Goal: Contribute content: Add original content to the website for others to see

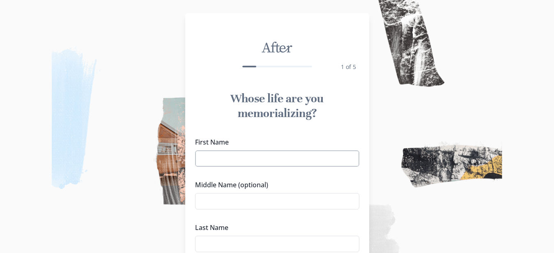
click at [320, 161] on input "First Name" at bounding box center [277, 158] width 164 height 16
type input "[PERSON_NAME]"
click at [301, 202] on input "Middle Name (optional)" at bounding box center [277, 201] width 164 height 16
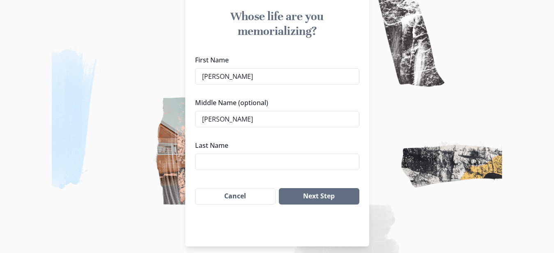
scroll to position [89, 0]
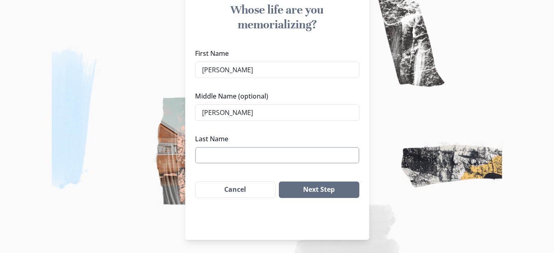
type input "[PERSON_NAME]"
click at [267, 153] on input "Last Name" at bounding box center [277, 155] width 164 height 16
type input "Achane"
click at [292, 187] on button "Next Step" at bounding box center [319, 190] width 80 height 16
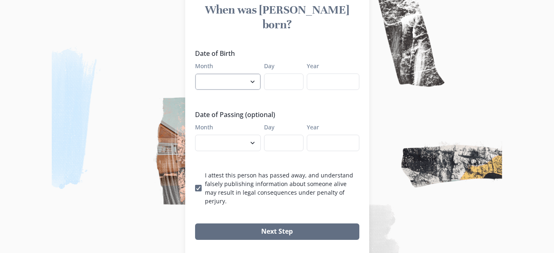
click at [256, 74] on select "January February March April May June July August September October November De…" at bounding box center [228, 82] width 66 height 16
select select "4"
click at [198, 74] on select "January February March April May June July August September October November De…" at bounding box center [228, 82] width 66 height 16
click at [273, 74] on input "Day" at bounding box center [283, 82] width 39 height 16
type input "8"
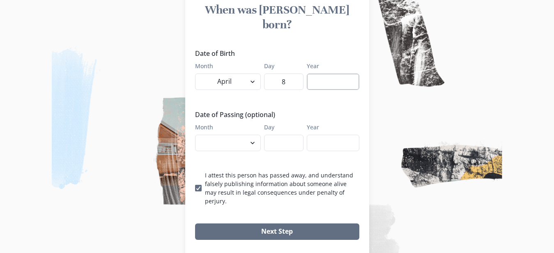
click at [319, 74] on input "Year" at bounding box center [333, 82] width 53 height 16
type input "1956"
click at [254, 135] on select "January February March April May June July August September October November De…" at bounding box center [228, 143] width 66 height 16
select select "8"
click at [198, 135] on select "January February March April May June July August September October November De…" at bounding box center [228, 143] width 66 height 16
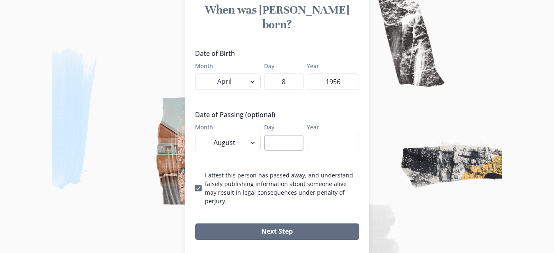
click at [283, 135] on input "Day" at bounding box center [283, 143] width 39 height 16
type input "2"
click at [335, 135] on input "Year" at bounding box center [333, 143] width 53 height 16
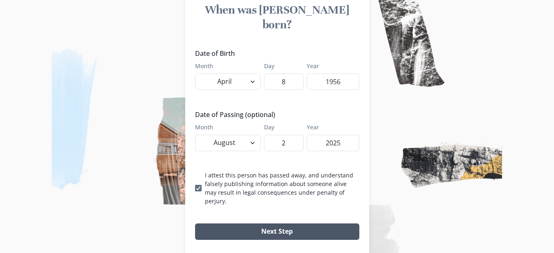
type input "2025"
click at [322, 223] on button "Next Step" at bounding box center [277, 231] width 164 height 16
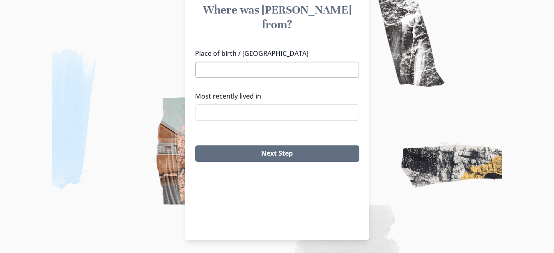
click at [239, 62] on input "Place of birth / [GEOGRAPHIC_DATA]" at bounding box center [277, 70] width 164 height 16
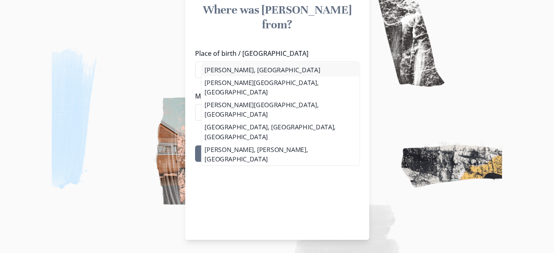
click at [237, 69] on li "[PERSON_NAME], [GEOGRAPHIC_DATA]" at bounding box center [281, 70] width 158 height 13
type input "[PERSON_NAME], [GEOGRAPHIC_DATA]"
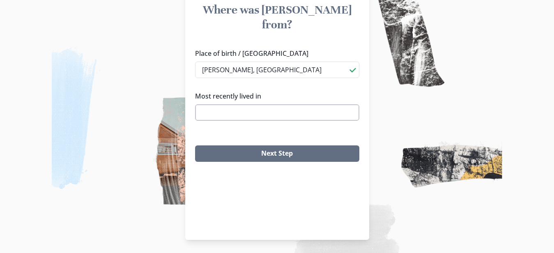
click at [237, 104] on input "Most recently lived in" at bounding box center [277, 112] width 164 height 16
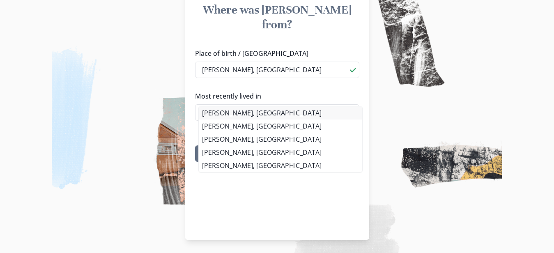
click at [234, 109] on div "Place of birth / Hometown [PERSON_NAME], LA Most recently lived in [PERSON_NAME…" at bounding box center [277, 87] width 164 height 79
click at [234, 109] on li "[PERSON_NAME], [GEOGRAPHIC_DATA]" at bounding box center [280, 112] width 163 height 13
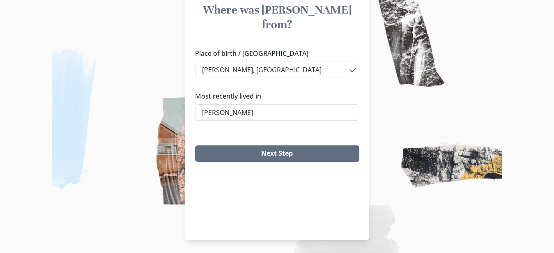
type input "[PERSON_NAME], [GEOGRAPHIC_DATA]"
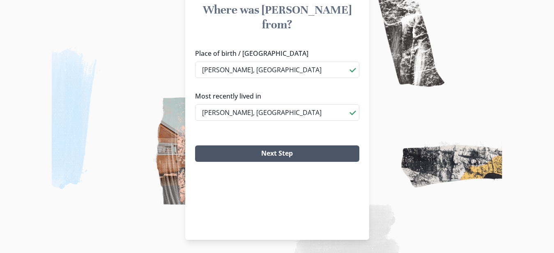
click at [248, 145] on button "Next Step" at bounding box center [277, 153] width 164 height 16
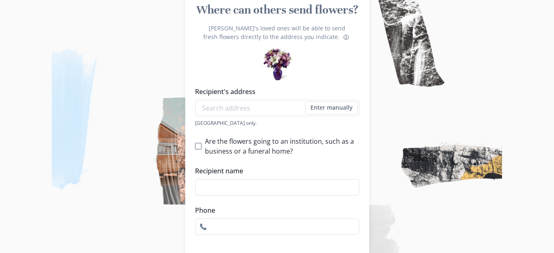
click at [202, 148] on span at bounding box center [198, 146] width 7 height 7
click at [195, 146] on input "Are the flowers going to an institution, such as a business or a funeral home?" at bounding box center [195, 146] width 0 height 0
checkbox input "true"
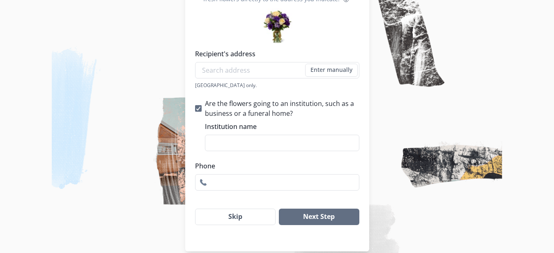
scroll to position [138, 0]
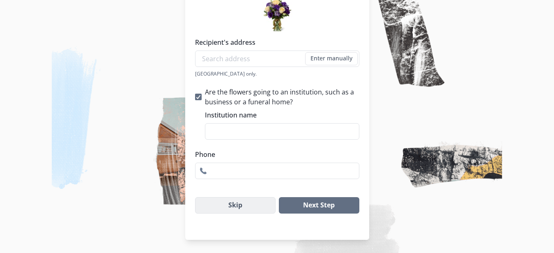
click at [255, 202] on button "Skip" at bounding box center [235, 205] width 81 height 16
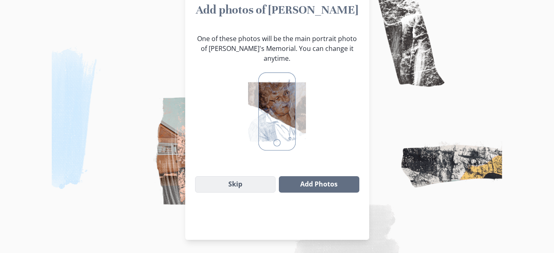
click at [272, 177] on button "Skip" at bounding box center [235, 184] width 81 height 16
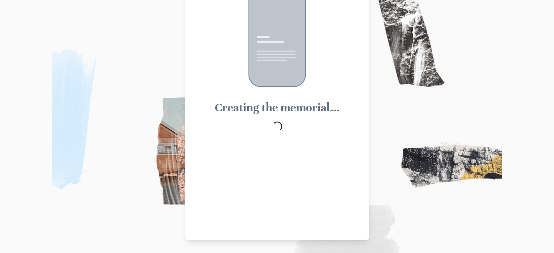
scroll to position [37, 0]
